Goal: Transaction & Acquisition: Purchase product/service

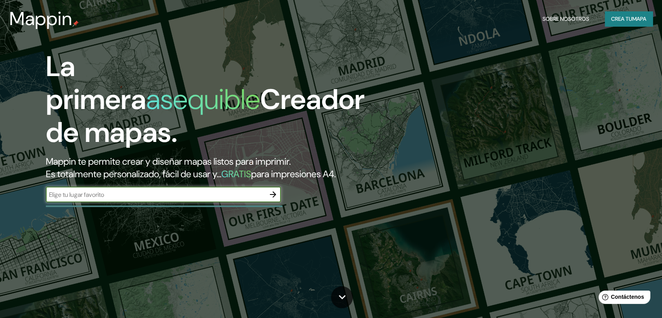
click at [206, 199] on div "​" at bounding box center [163, 194] width 235 height 16
type input "[GEOGRAPHIC_DATA], [GEOGRAPHIC_DATA]"
click at [276, 192] on icon "button" at bounding box center [272, 194] width 9 height 9
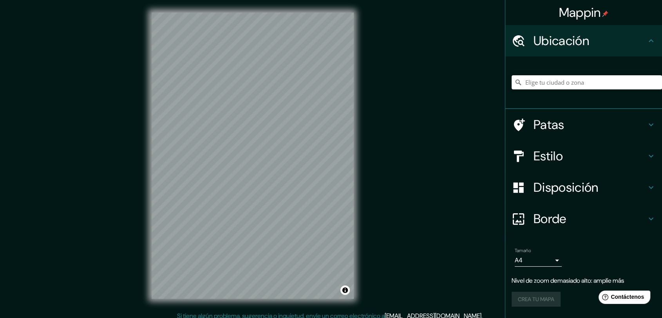
click at [236, 317] on html "Mappin Ubicación Patas Estilo Disposición Borde Elige un borde. Consejo : puede…" at bounding box center [331, 159] width 662 height 318
click at [212, 304] on div "© Mapbox © OpenStreetMap Improve this map" at bounding box center [252, 155] width 227 height 311
click at [321, 0] on html "Mappin Ubicación Patas Estilo Disposición Borde Elige un borde. Consejo : puede…" at bounding box center [331, 159] width 662 height 318
click at [185, 317] on html "Mappin Ubicación Patas Estilo Disposición Borde Elige un borde. Consejo : puede…" at bounding box center [331, 159] width 662 height 318
click at [233, 317] on html "Mappin Ubicación Patas Estilo Disposición Borde Elige un borde. Consejo : puede…" at bounding box center [331, 159] width 662 height 318
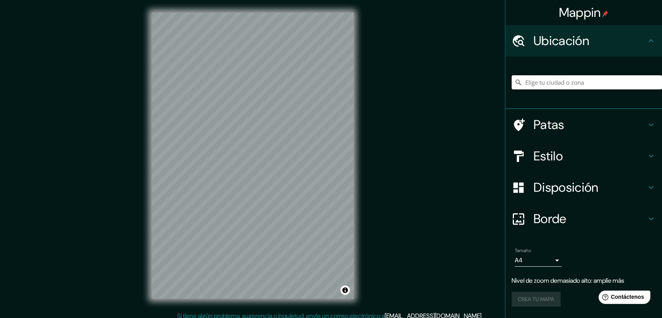
click at [559, 85] on input "Elige tu ciudad o zona" at bounding box center [587, 82] width 150 height 14
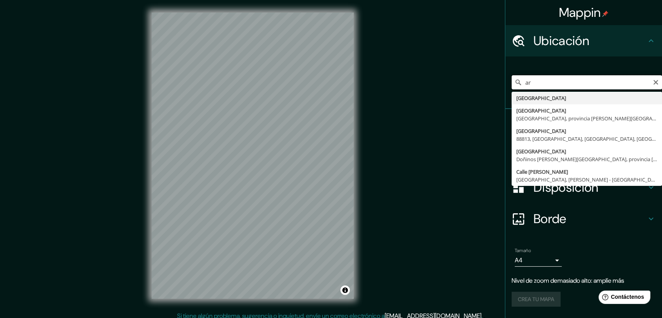
type input "a"
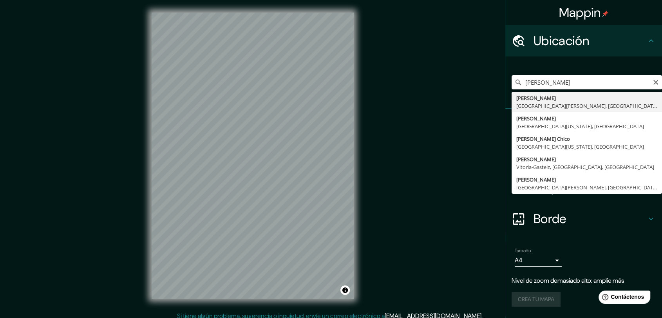
type input "[GEOGRAPHIC_DATA], [GEOGRAPHIC_DATA][PERSON_NAME], [GEOGRAPHIC_DATA]"
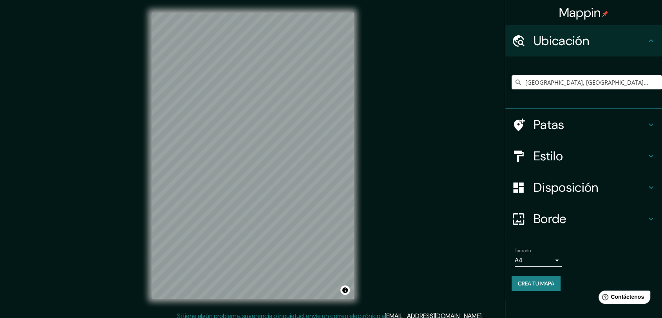
click at [462, 183] on div "Mappin Ubicación [GEOGRAPHIC_DATA], [GEOGRAPHIC_DATA][PERSON_NAME], [GEOGRAPHIC…" at bounding box center [331, 162] width 662 height 324
click at [620, 157] on h4 "Estilo" at bounding box center [590, 156] width 113 height 16
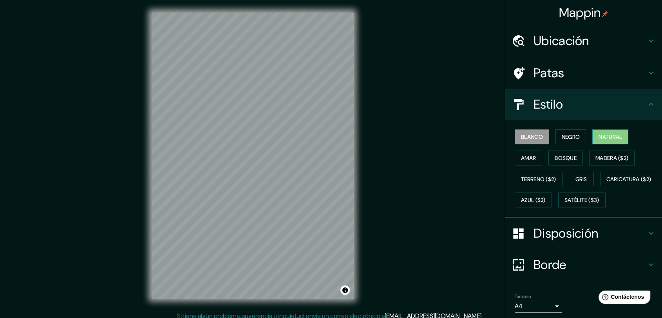
click at [606, 135] on font "Natural" at bounding box center [611, 136] width 24 height 7
click at [567, 155] on font "Bosque" at bounding box center [566, 157] width 22 height 7
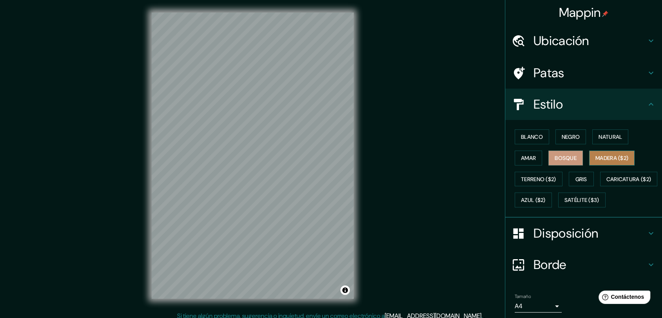
click at [602, 157] on font "Madera ($2)" at bounding box center [612, 157] width 33 height 7
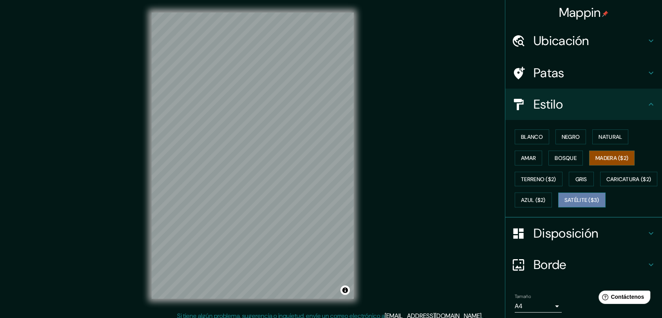
click at [565, 204] on font "Satélite ($3)" at bounding box center [582, 200] width 35 height 7
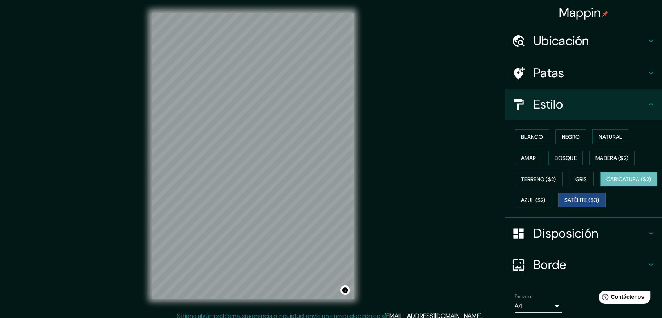
click at [606, 183] on font "Caricatura ($2)" at bounding box center [628, 179] width 45 height 7
click at [546, 198] on font "Azul ($2)" at bounding box center [533, 200] width 25 height 7
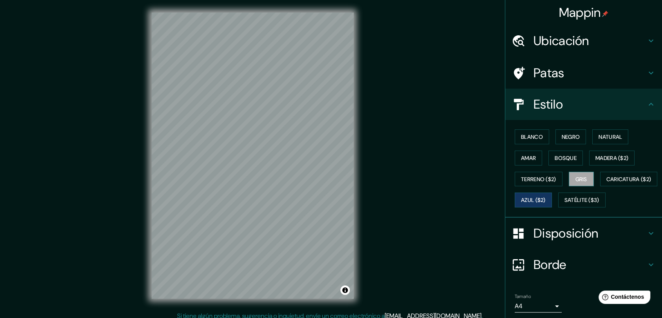
click at [576, 176] on font "Gris" at bounding box center [582, 179] width 12 height 7
click at [534, 179] on font "Terreno ($2)" at bounding box center [538, 179] width 35 height 7
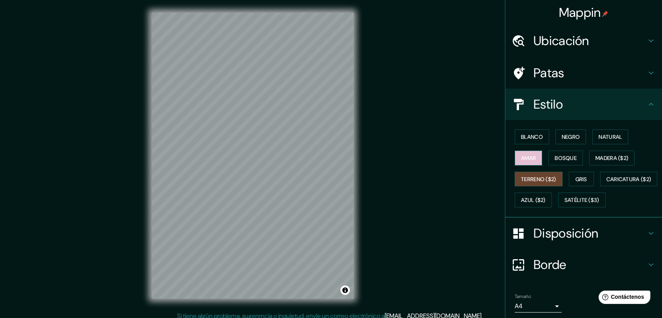
click at [527, 157] on font "Amar" at bounding box center [528, 157] width 15 height 7
click at [570, 161] on font "Bosque" at bounding box center [566, 158] width 22 height 10
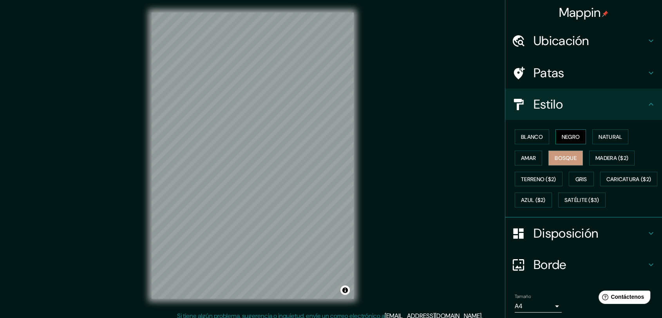
click at [565, 136] on font "Negro" at bounding box center [571, 136] width 18 height 7
click at [526, 137] on font "Blanco" at bounding box center [532, 136] width 22 height 7
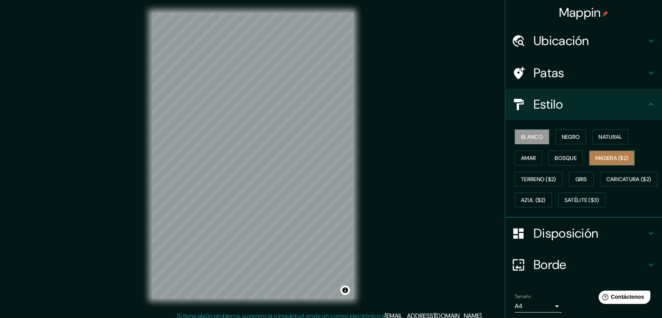
click at [604, 157] on font "Madera ($2)" at bounding box center [612, 157] width 33 height 7
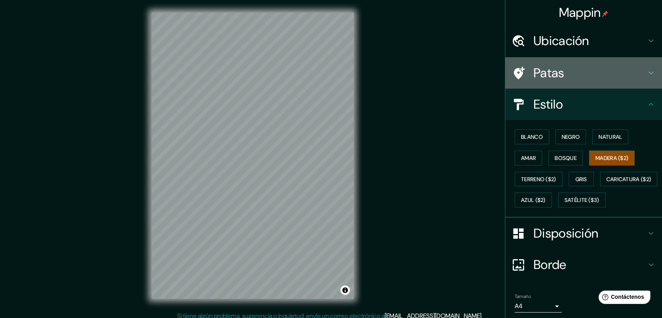
click at [570, 73] on h4 "Patas" at bounding box center [590, 73] width 113 height 16
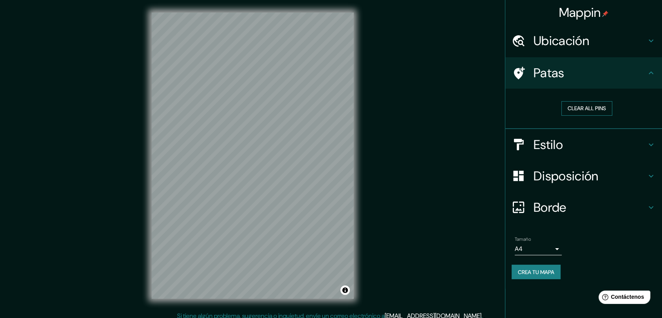
click at [581, 110] on button "Clear all pins" at bounding box center [586, 108] width 51 height 14
click at [583, 109] on button "Clear all pins" at bounding box center [586, 108] width 51 height 14
click at [561, 141] on font "Estilo" at bounding box center [548, 144] width 29 height 16
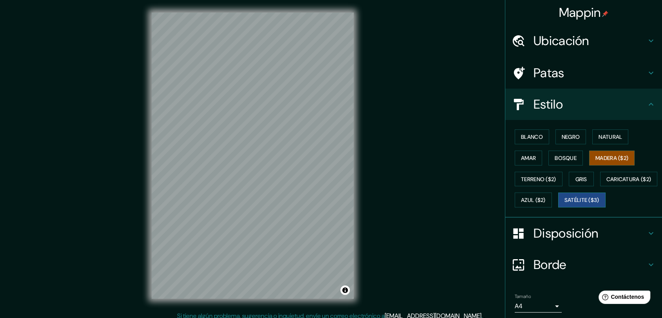
click at [565, 204] on font "Satélite ($3)" at bounding box center [582, 200] width 35 height 7
